Goal: Task Accomplishment & Management: Complete application form

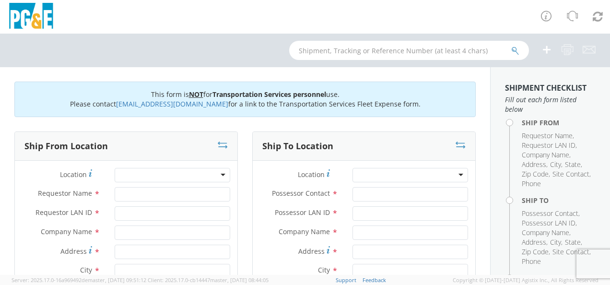
click at [142, 171] on div at bounding box center [173, 175] width 116 height 14
click at [147, 177] on div at bounding box center [173, 175] width 116 height 14
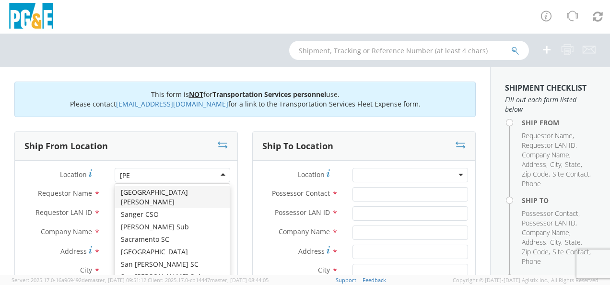
type input "sali"
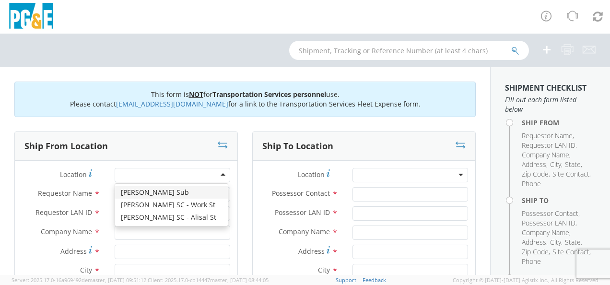
type input "PG&E"
type input "[STREET_ADDRESS]"
type input "[PERSON_NAME]"
type input "93905"
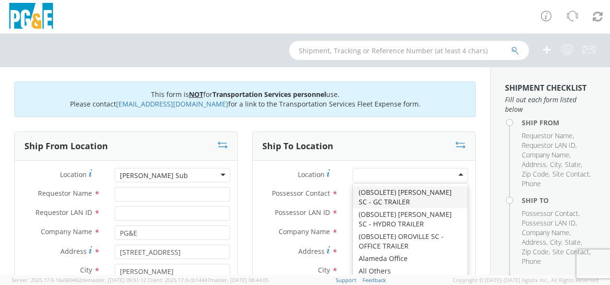
click at [394, 174] on div at bounding box center [411, 175] width 116 height 14
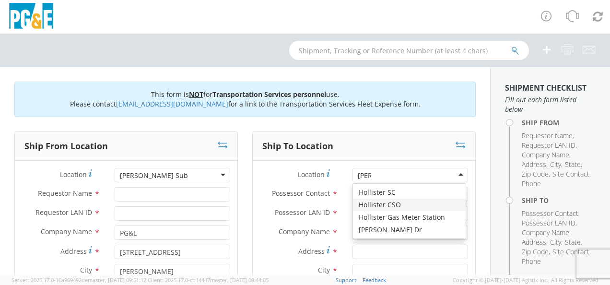
type input "[PERSON_NAME]"
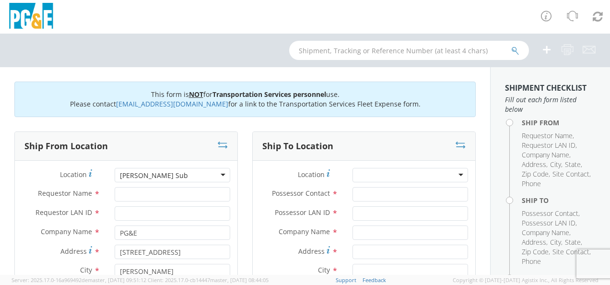
drag, startPoint x: 478, startPoint y: 193, endPoint x: 472, endPoint y: 192, distance: 6.7
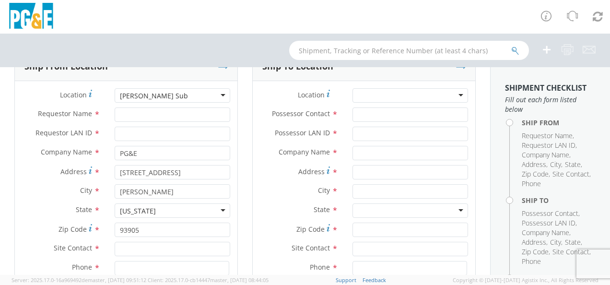
scroll to position [160, 0]
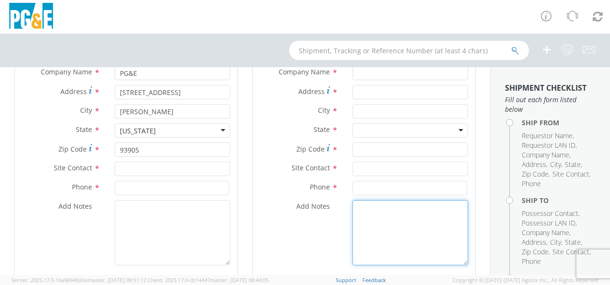
click at [375, 248] on textarea "Add Notes *" at bounding box center [411, 232] width 116 height 65
type textarea "t"
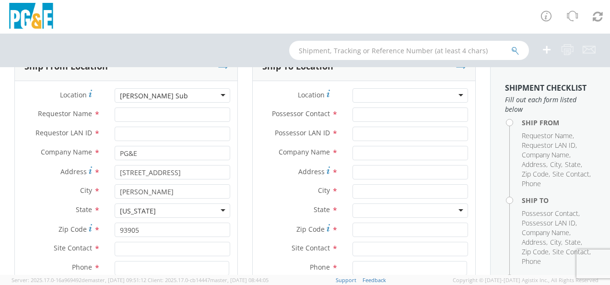
type textarea "TURN RIGHT, RIGHT BEFORE THE FORD DEALERSHIP"
click at [390, 169] on input "Address *" at bounding box center [411, 172] width 116 height 14
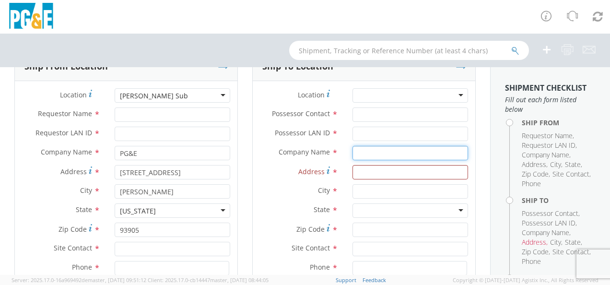
click at [389, 154] on input "text" at bounding box center [411, 153] width 116 height 14
drag, startPoint x: 377, startPoint y: 155, endPoint x: 330, endPoint y: 153, distance: 47.1
click at [322, 153] on div "Company Name * pg&e searching..." at bounding box center [364, 153] width 223 height 14
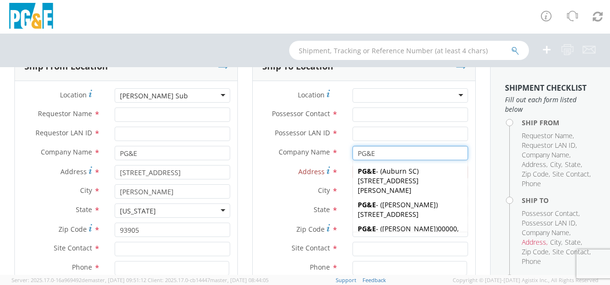
type input "PG&E"
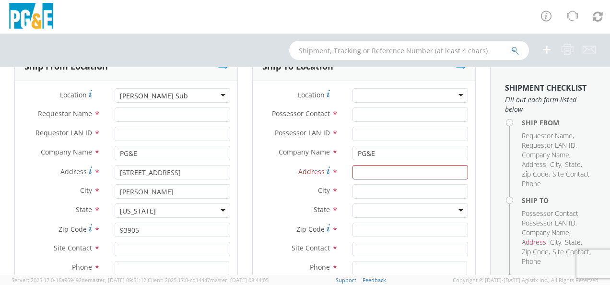
click at [274, 188] on label "City *" at bounding box center [299, 190] width 93 height 12
drag, startPoint x: 389, startPoint y: 168, endPoint x: 382, endPoint y: 181, distance: 14.2
click at [388, 171] on input "Address *" at bounding box center [411, 172] width 116 height 14
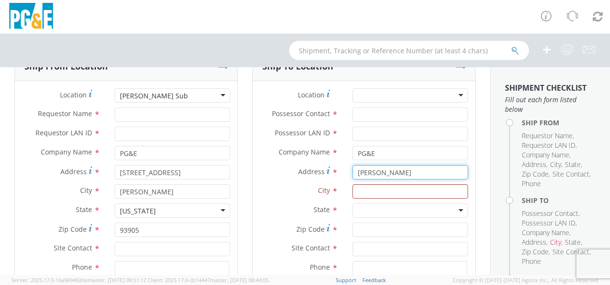
drag, startPoint x: 379, startPoint y: 175, endPoint x: 325, endPoint y: 169, distance: 53.6
click at [326, 168] on div "Address * [PERSON_NAME]" at bounding box center [364, 172] width 223 height 14
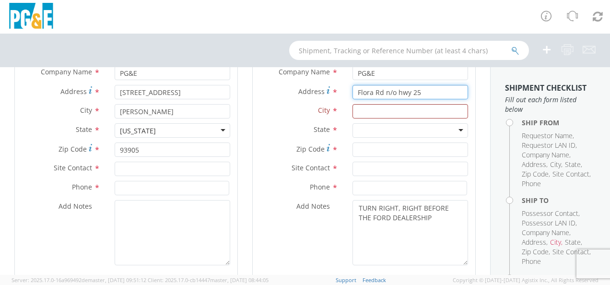
scroll to position [240, 0]
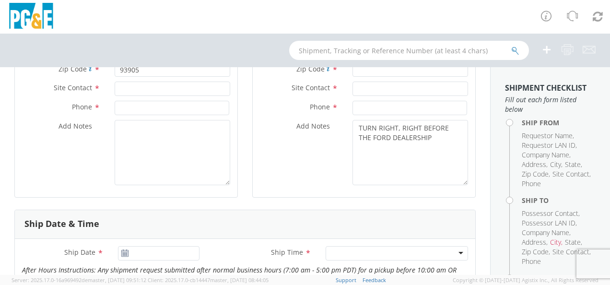
type input "Flora Rd n/o hwy 25"
click at [383, 158] on textarea "TURN RIGHT, RIGHT BEFORE THE FORD DEALERSHIP" at bounding box center [411, 152] width 116 height 65
click at [439, 136] on textarea "TURN RIGHT, RIGHT BEFORE THE FORD DEALERSHIP" at bounding box center [411, 152] width 116 height 65
paste textarea "36.862675 -121.405866"
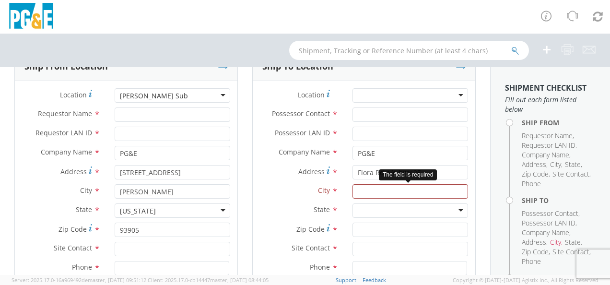
scroll to position [127, 0]
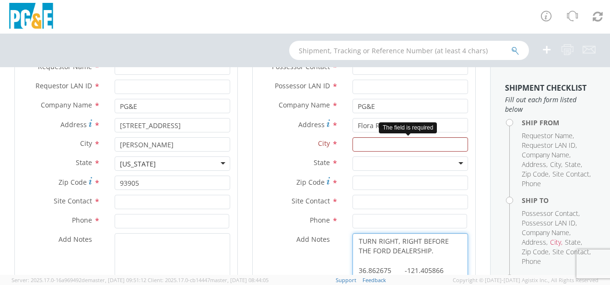
type textarea "TURN RIGHT, RIGHT BEFORE THE FORD DEALERSHIP. 36.862675 -121.405866"
click at [386, 144] on input "text" at bounding box center [411, 144] width 116 height 14
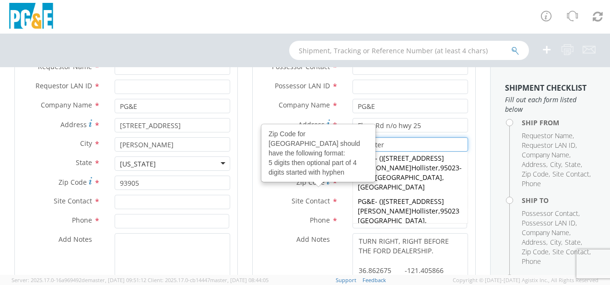
type input "hollister"
click at [280, 250] on div "Add Notes * TURN RIGHT, RIGHT BEFORE THE FORD DEALERSHIP. 36.862675 -121.405866" at bounding box center [364, 265] width 223 height 65
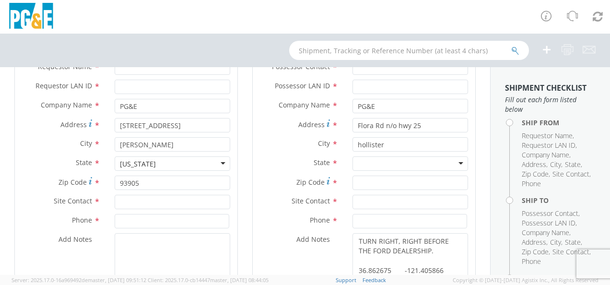
click at [380, 166] on div at bounding box center [411, 163] width 116 height 14
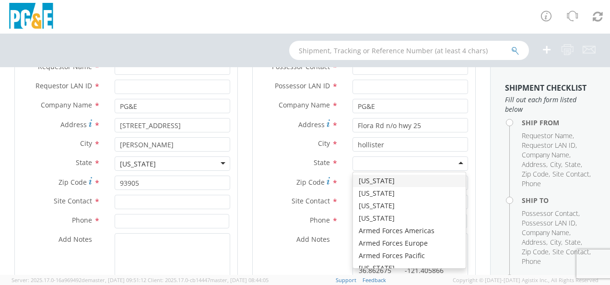
type input "c"
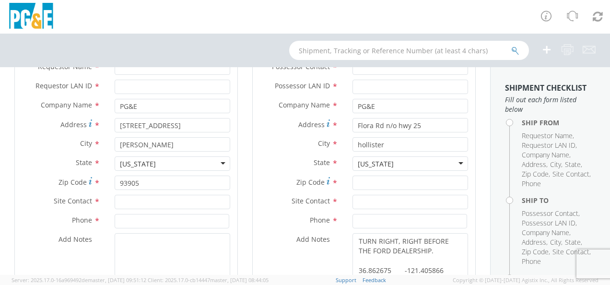
scroll to position [0, 0]
click at [369, 181] on input "Zip Code *" at bounding box center [411, 183] width 116 height 14
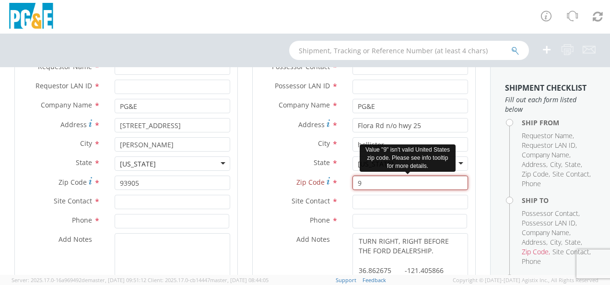
click at [381, 180] on input "9" at bounding box center [411, 183] width 116 height 14
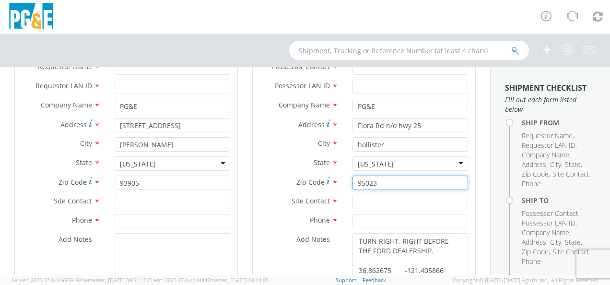
type input "95023"
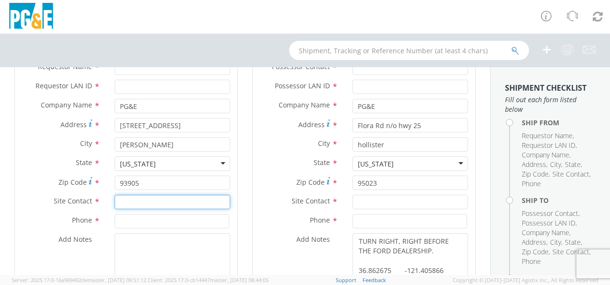
drag, startPoint x: 140, startPoint y: 203, endPoint x: 153, endPoint y: 191, distance: 17.7
click at [140, 203] on input "text" at bounding box center [173, 202] width 116 height 14
type input "[PERSON_NAME]"
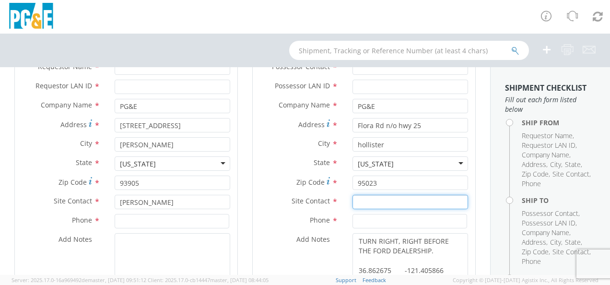
click at [372, 202] on input "text" at bounding box center [411, 202] width 116 height 14
type input "[PERSON_NAME]"
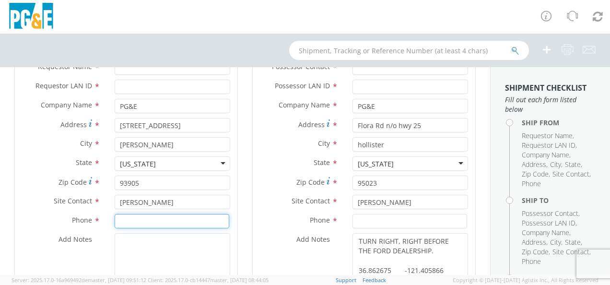
click at [139, 218] on input at bounding box center [172, 221] width 115 height 14
paste input "[PHONE_NUMBER]"
type input "[PHONE_NUMBER]"
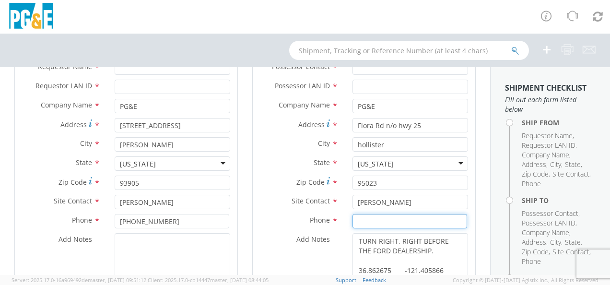
click at [389, 227] on input at bounding box center [410, 221] width 115 height 14
paste input "[PHONE_NUMBER]"
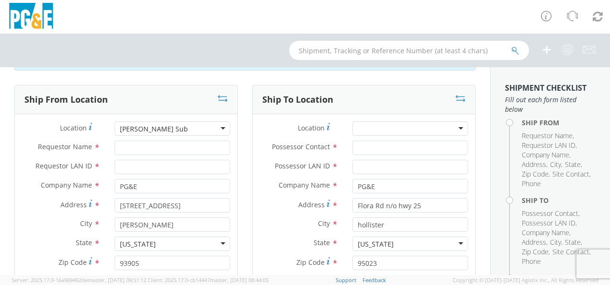
type input "[PHONE_NUMBER]"
click at [138, 153] on input "Requestor Name *" at bounding box center [173, 148] width 116 height 14
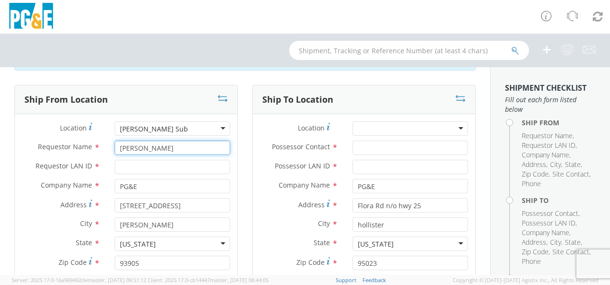
type input "[PERSON_NAME]"
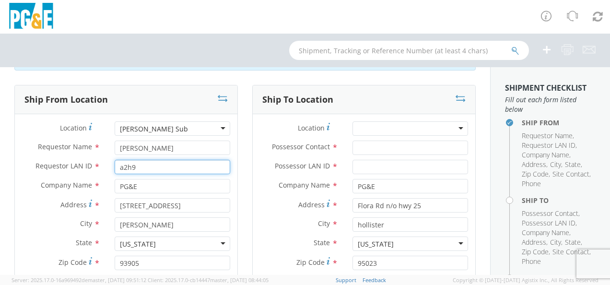
type input "a2h9"
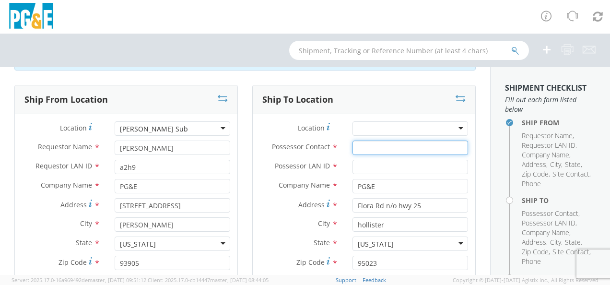
click at [375, 147] on input "Possessor Contact *" at bounding box center [411, 148] width 116 height 14
type input "[PERSON_NAME]"
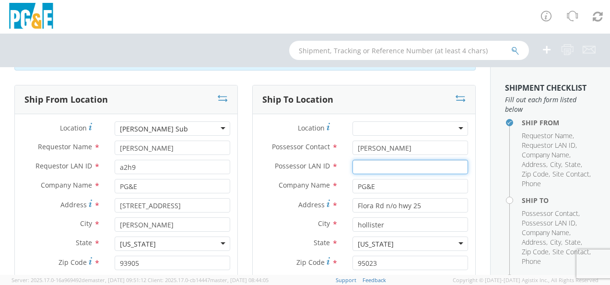
click at [370, 166] on input "Possessor LAN ID *" at bounding box center [411, 167] width 116 height 14
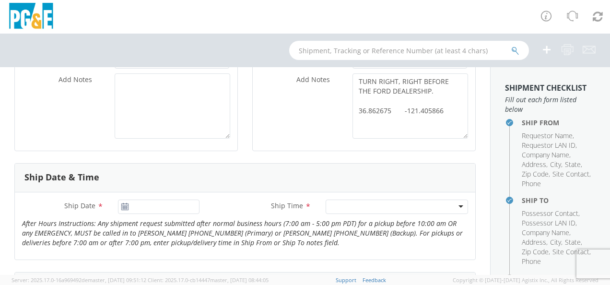
scroll to position [367, 0]
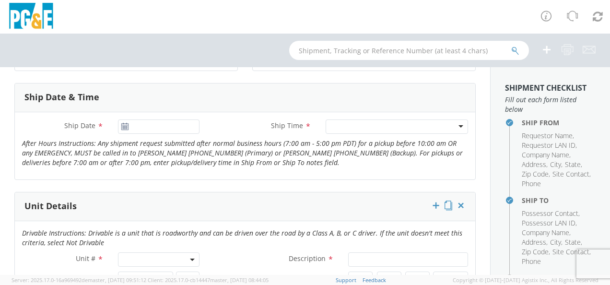
type input "dshd"
click at [123, 128] on icon at bounding box center [125, 127] width 8 height 8
click at [123, 123] on use at bounding box center [124, 126] width 7 height 7
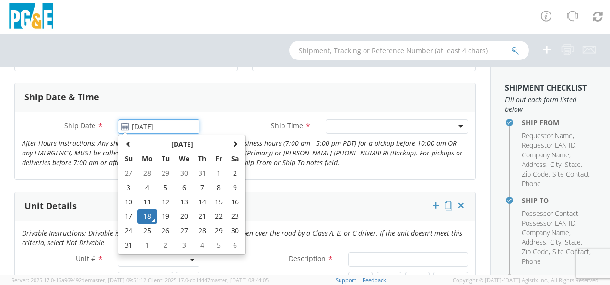
click at [152, 126] on input "[DATE]" at bounding box center [159, 126] width 82 height 14
click at [164, 228] on td "26" at bounding box center [165, 231] width 17 height 14
type input "[DATE]"
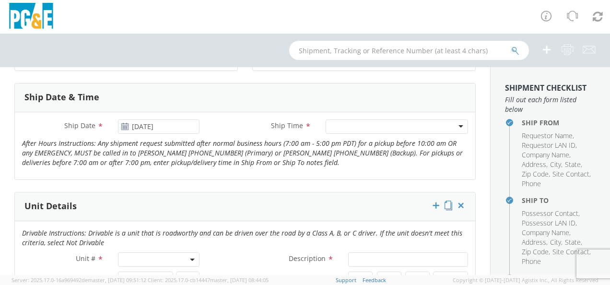
click at [352, 128] on div at bounding box center [397, 126] width 142 height 14
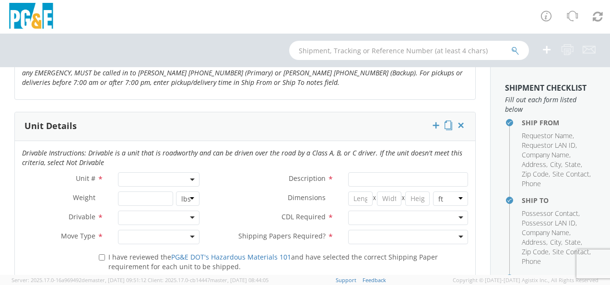
click at [160, 176] on span at bounding box center [159, 179] width 82 height 14
click at [157, 193] on input "search" at bounding box center [157, 195] width 75 height 14
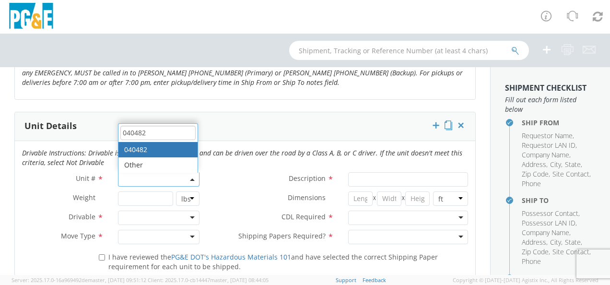
type input "040482"
select select "040482"
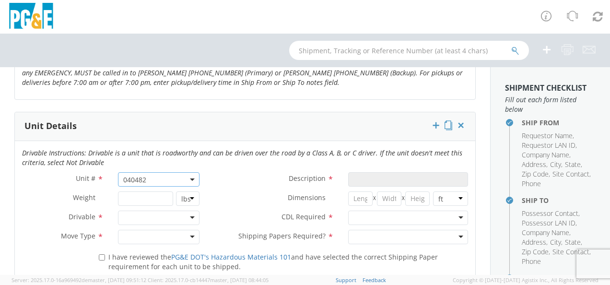
type input "TRAILER; OFFICE BODY"
type input "0"
click at [147, 217] on div at bounding box center [159, 218] width 82 height 14
click at [137, 236] on div at bounding box center [159, 237] width 82 height 14
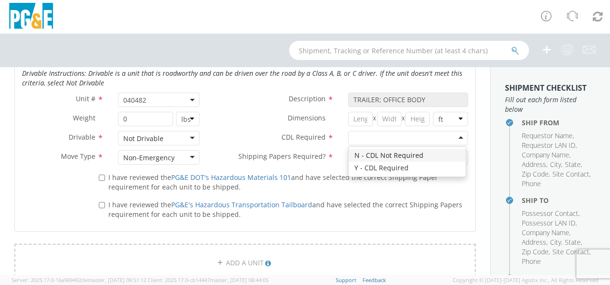
click at [364, 139] on div at bounding box center [408, 138] width 120 height 14
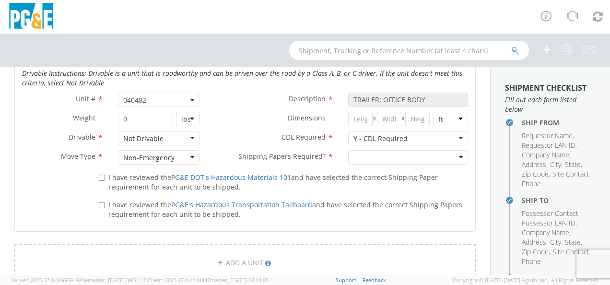
click at [373, 155] on div at bounding box center [408, 157] width 120 height 14
